Goal: Consume media (video, audio)

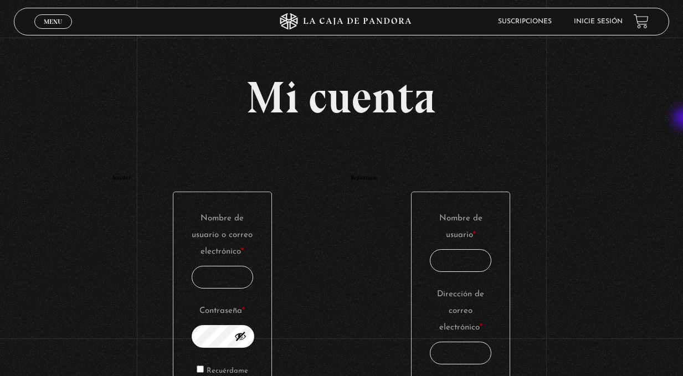
type input "[EMAIL_ADDRESS][DOMAIN_NAME]"
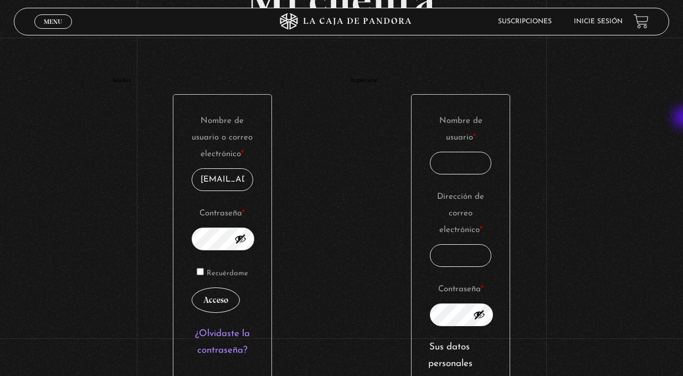
scroll to position [127, 0]
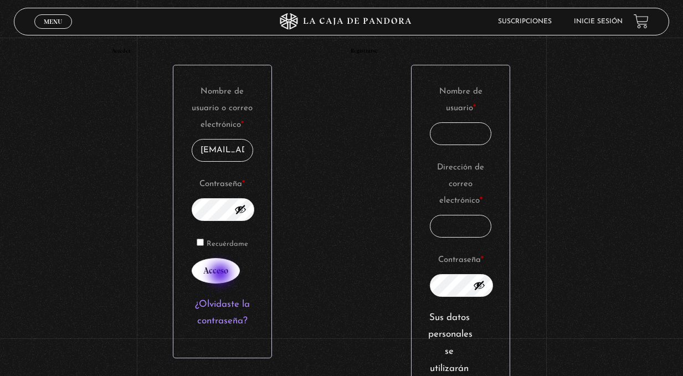
click at [222, 275] on button "Acceso" at bounding box center [216, 270] width 48 height 25
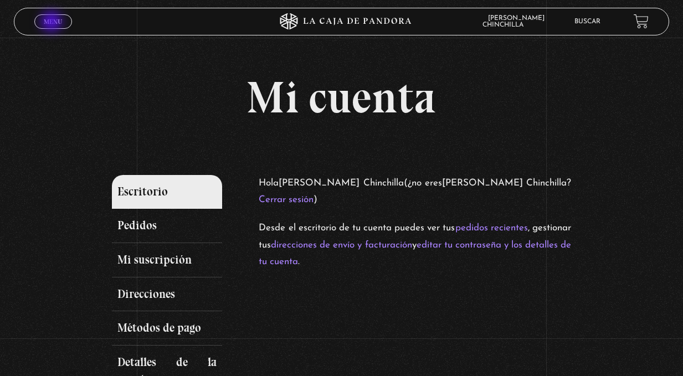
click at [53, 22] on span "Menu" at bounding box center [53, 21] width 18 height 7
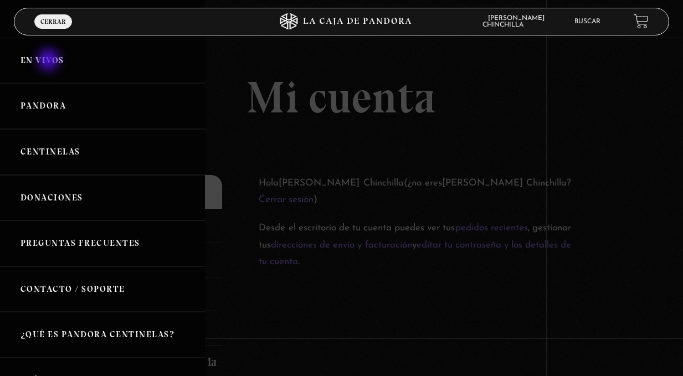
click at [49, 59] on link "En vivos" at bounding box center [102, 61] width 205 height 46
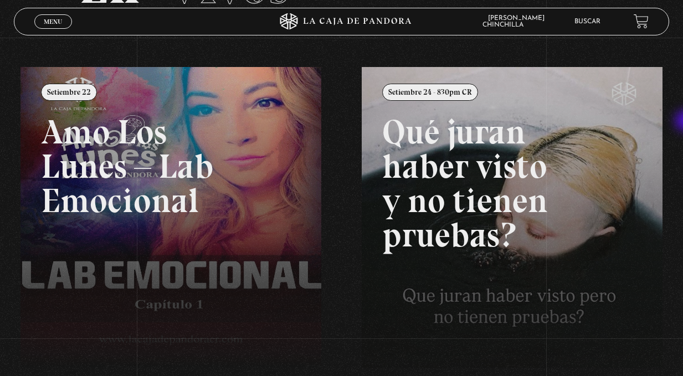
scroll to position [114, 0]
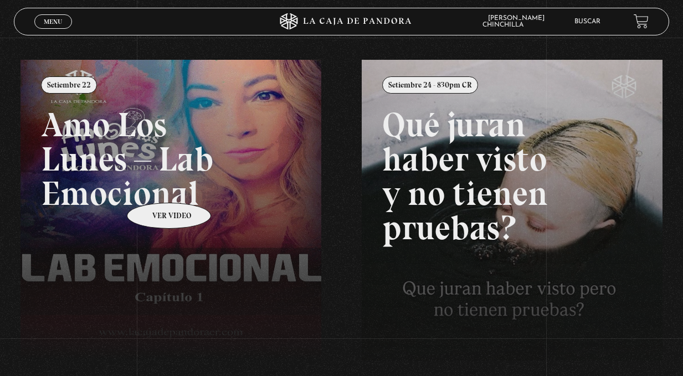
click at [155, 186] on link at bounding box center [362, 248] width 683 height 376
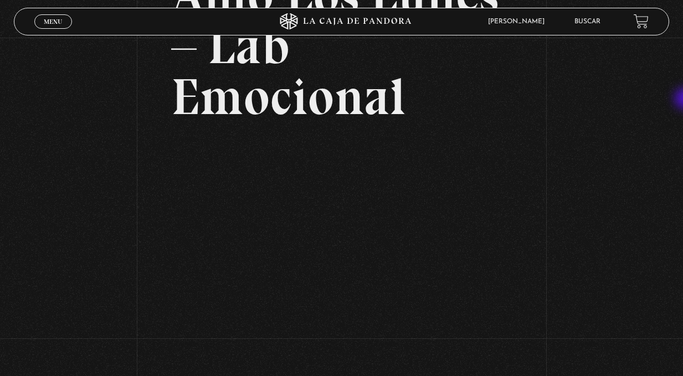
scroll to position [139, 0]
